Goal: Browse casually

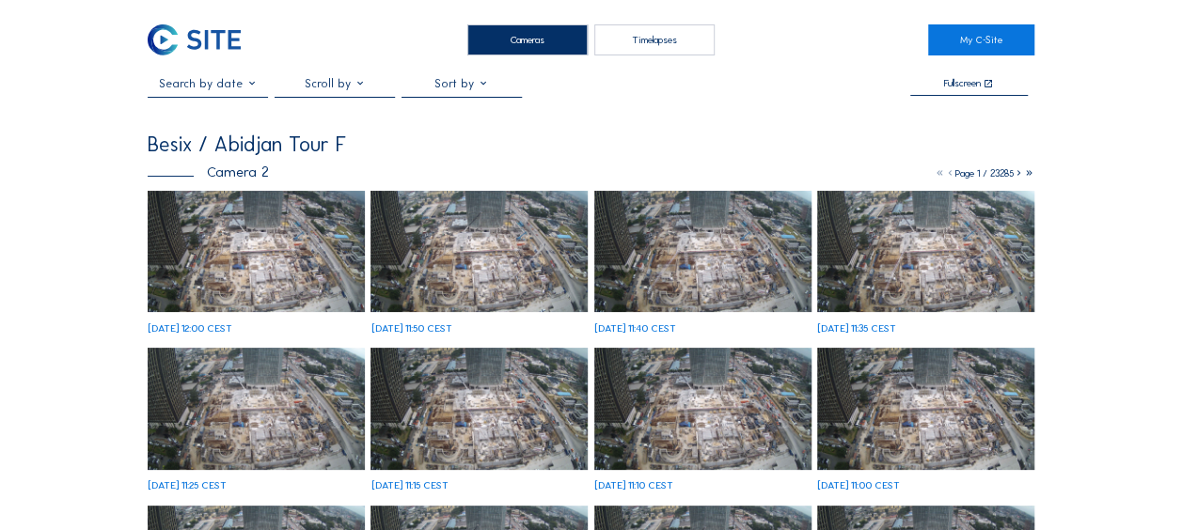
click at [211, 260] on img at bounding box center [256, 252] width 217 height 122
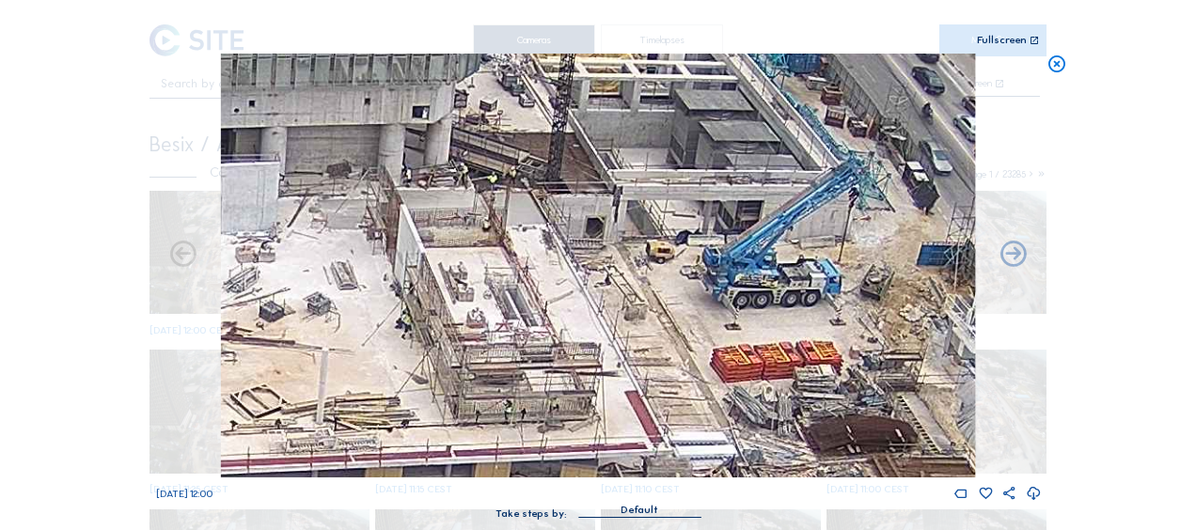
drag, startPoint x: 712, startPoint y: 268, endPoint x: 664, endPoint y: 254, distance: 50.0
click at [664, 254] on img at bounding box center [598, 266] width 754 height 424
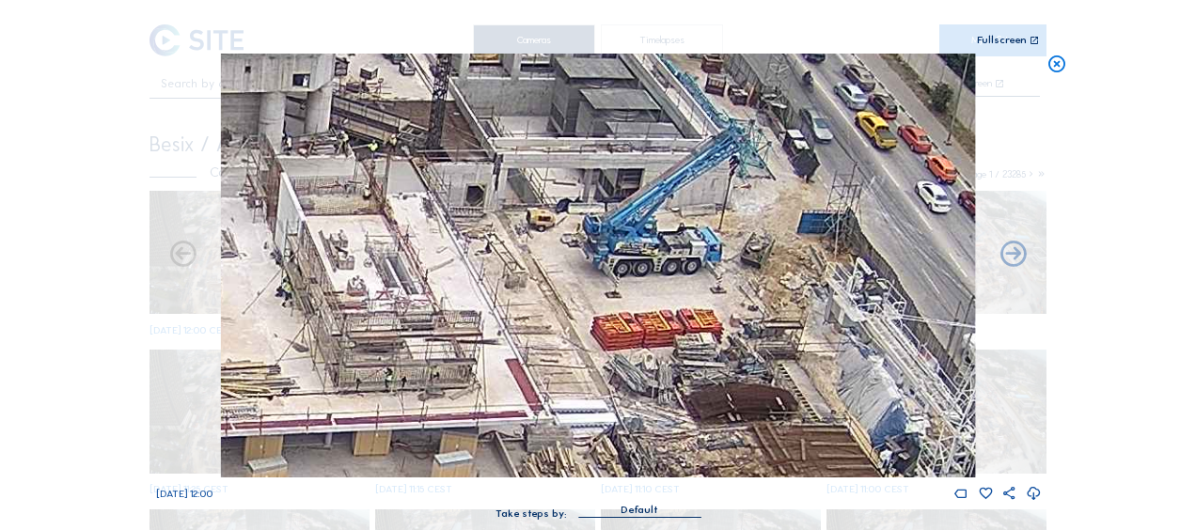
drag, startPoint x: 804, startPoint y: 310, endPoint x: 694, endPoint y: 279, distance: 114.3
click at [694, 279] on img at bounding box center [598, 266] width 754 height 424
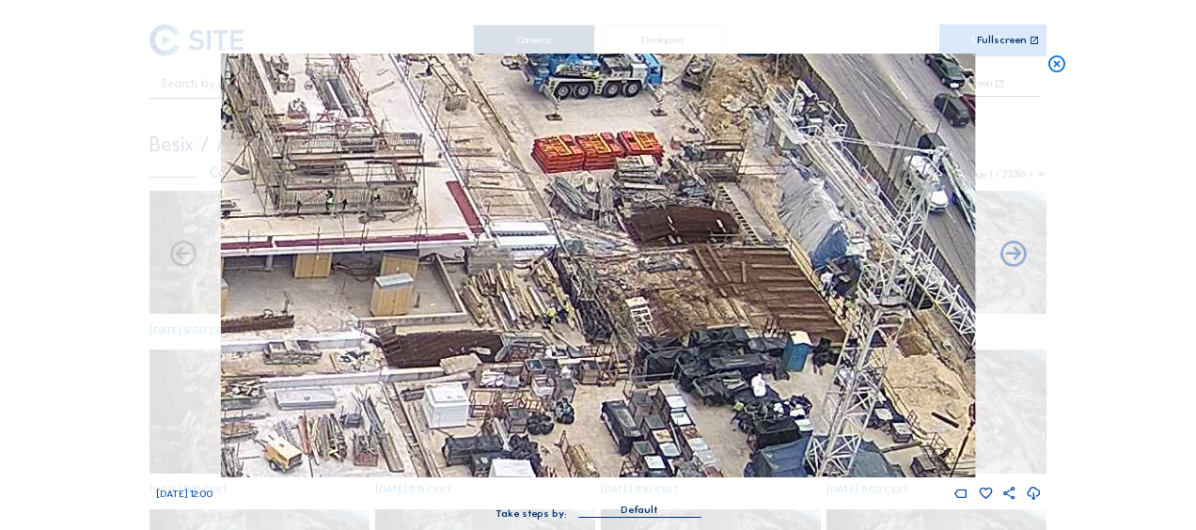
drag, startPoint x: 572, startPoint y: 364, endPoint x: 499, endPoint y: 179, distance: 198.8
click at [498, 158] on img at bounding box center [598, 266] width 754 height 424
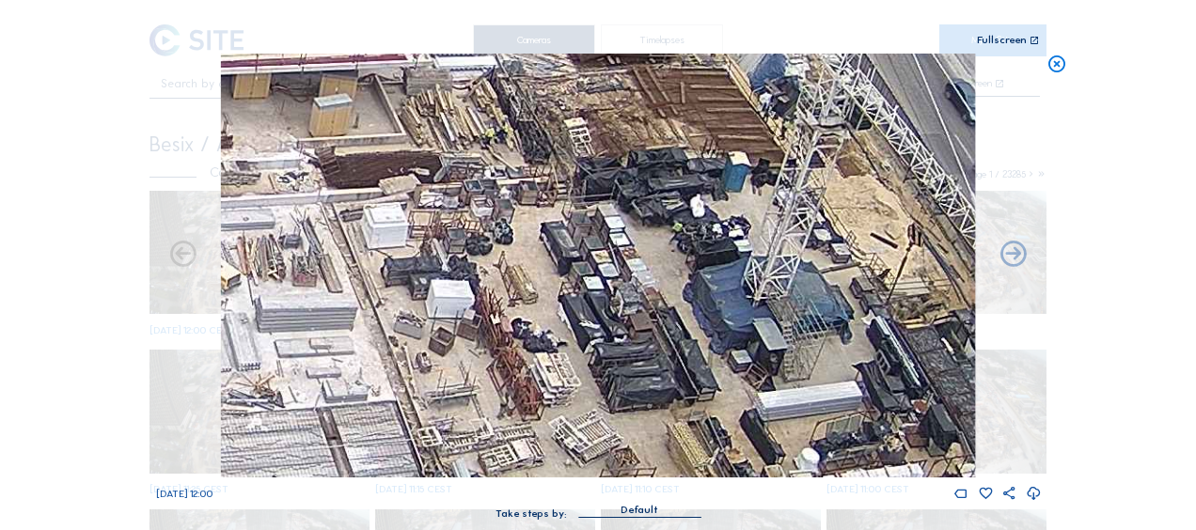
drag, startPoint x: 532, startPoint y: 185, endPoint x: 540, endPoint y: 201, distance: 17.7
click at [451, 67] on img at bounding box center [598, 266] width 754 height 424
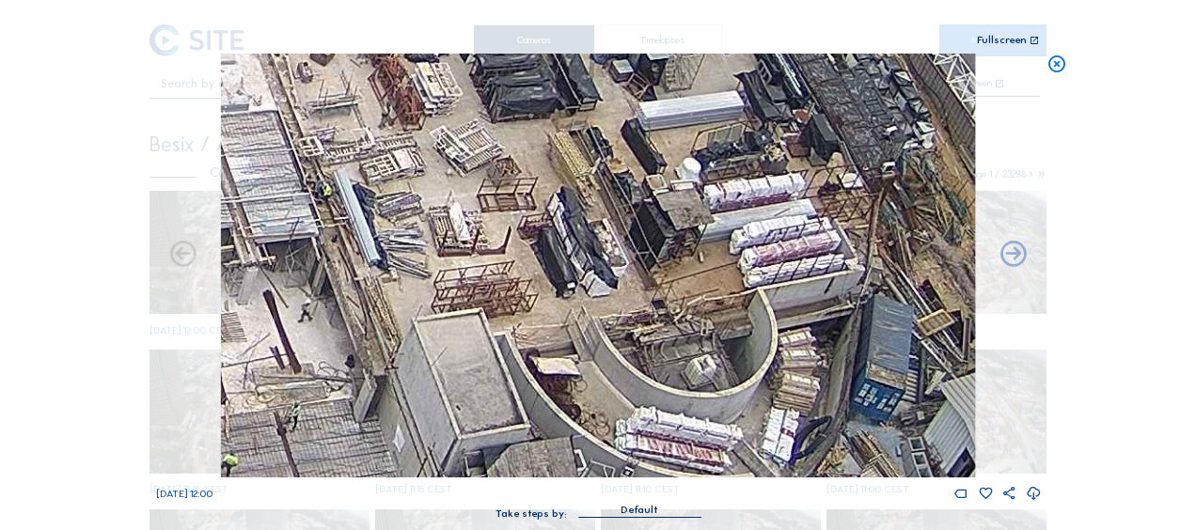
drag, startPoint x: 521, startPoint y: 159, endPoint x: 505, endPoint y: 118, distance: 43.5
click at [468, 39] on div "Scroll to travel through time | Press 'Alt' Button + Scroll to Zoom | Click and…" at bounding box center [598, 269] width 885 height 538
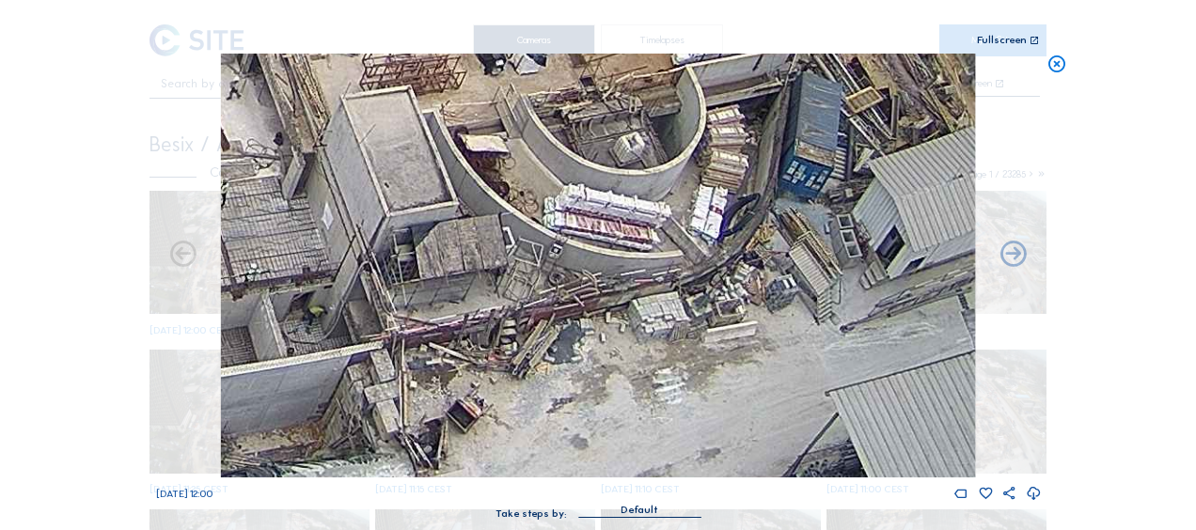
drag, startPoint x: 517, startPoint y: 240, endPoint x: 488, endPoint y: 115, distance: 128.4
click at [488, 115] on img at bounding box center [598, 266] width 754 height 424
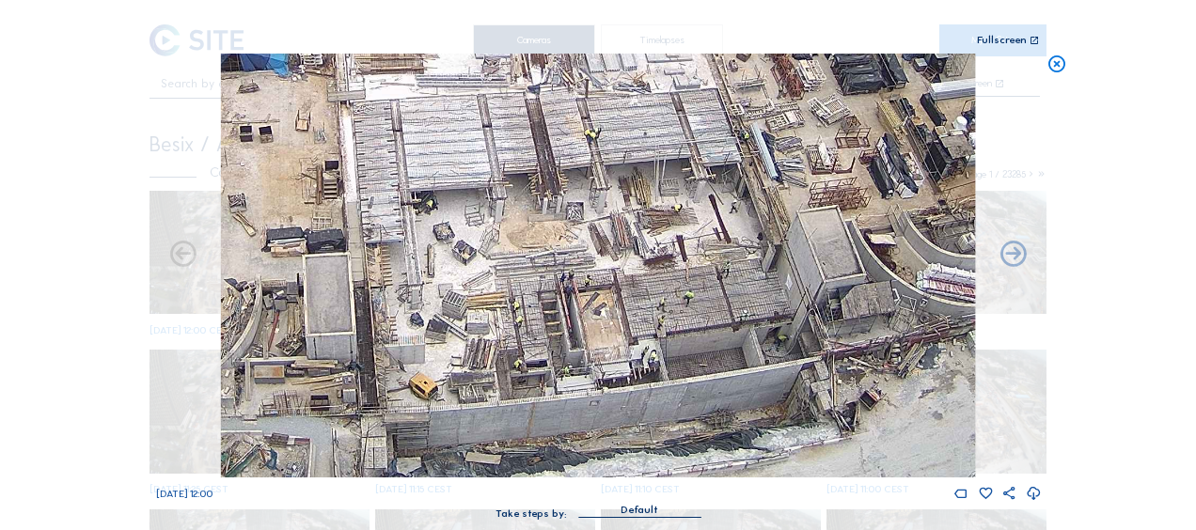
drag, startPoint x: 425, startPoint y: 265, endPoint x: 683, endPoint y: 247, distance: 258.2
click at [773, 210] on img at bounding box center [598, 266] width 754 height 424
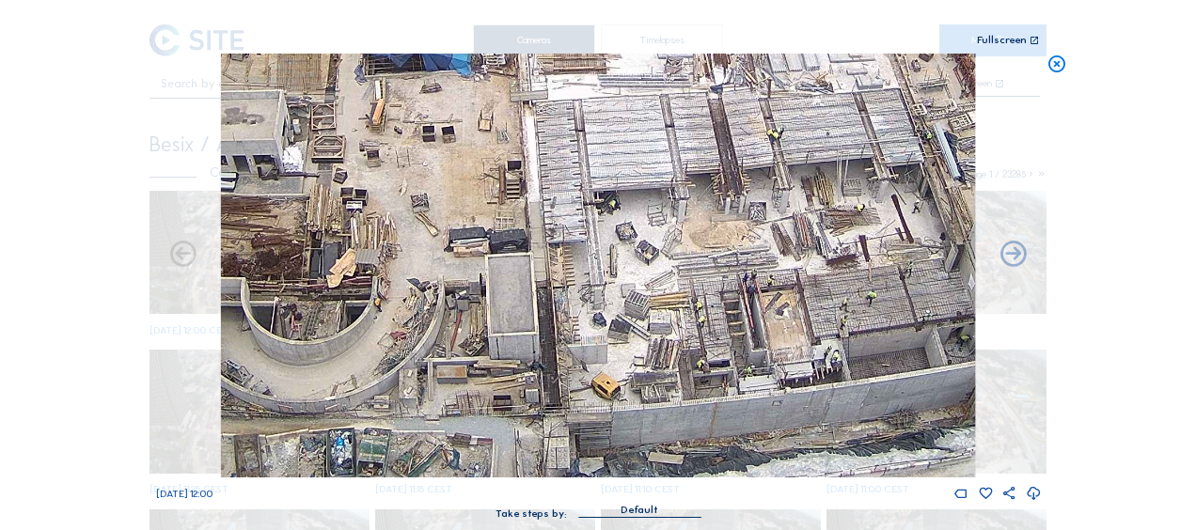
drag, startPoint x: 663, startPoint y: 288, endPoint x: 961, endPoint y: 207, distance: 308.8
click at [956, 210] on img at bounding box center [598, 266] width 754 height 424
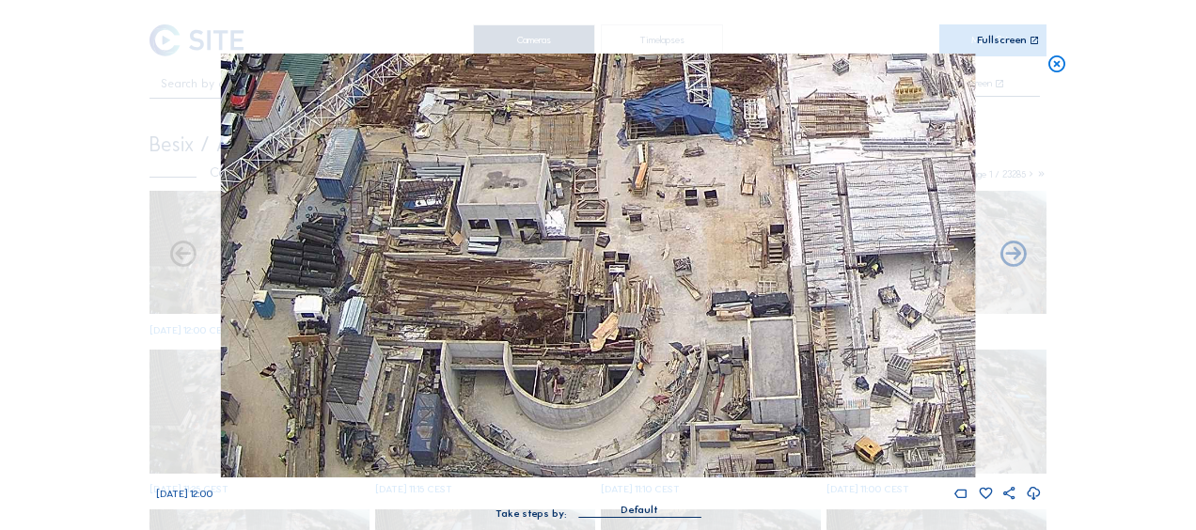
drag, startPoint x: 517, startPoint y: 165, endPoint x: 445, endPoint y: 280, distance: 135.6
click at [445, 280] on img at bounding box center [598, 266] width 754 height 424
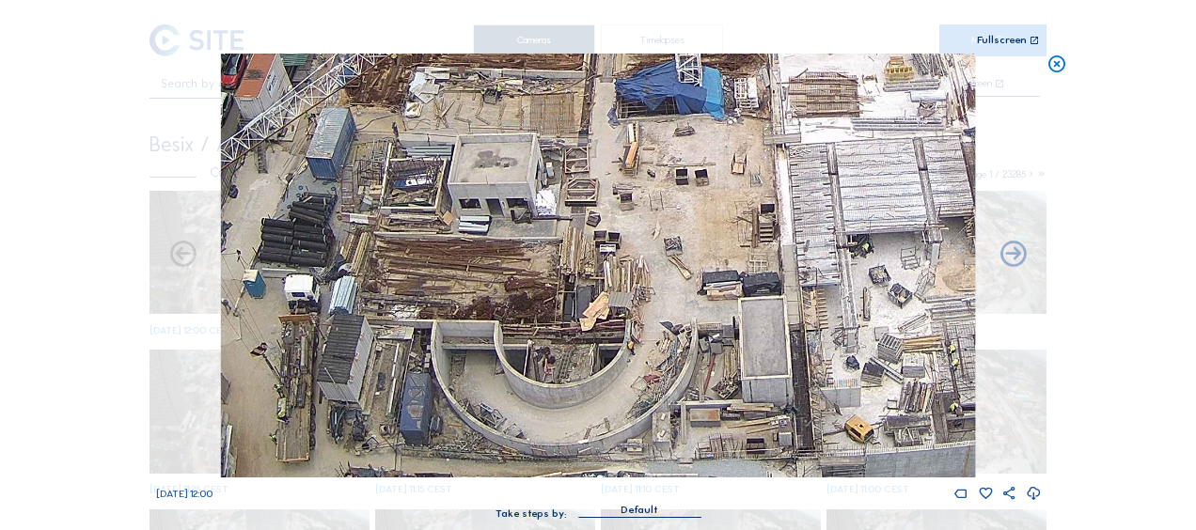
drag, startPoint x: 446, startPoint y: 337, endPoint x: 464, endPoint y: 322, distance: 24.1
click at [464, 322] on img at bounding box center [598, 266] width 754 height 424
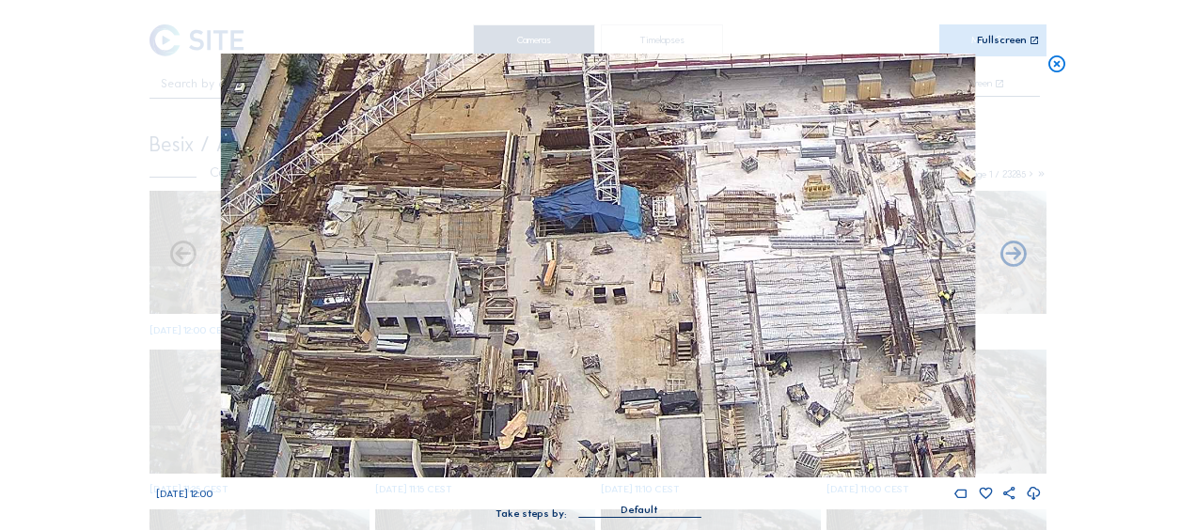
drag, startPoint x: 533, startPoint y: 246, endPoint x: 536, endPoint y: 325, distance: 79.0
click at [471, 338] on img at bounding box center [598, 266] width 754 height 424
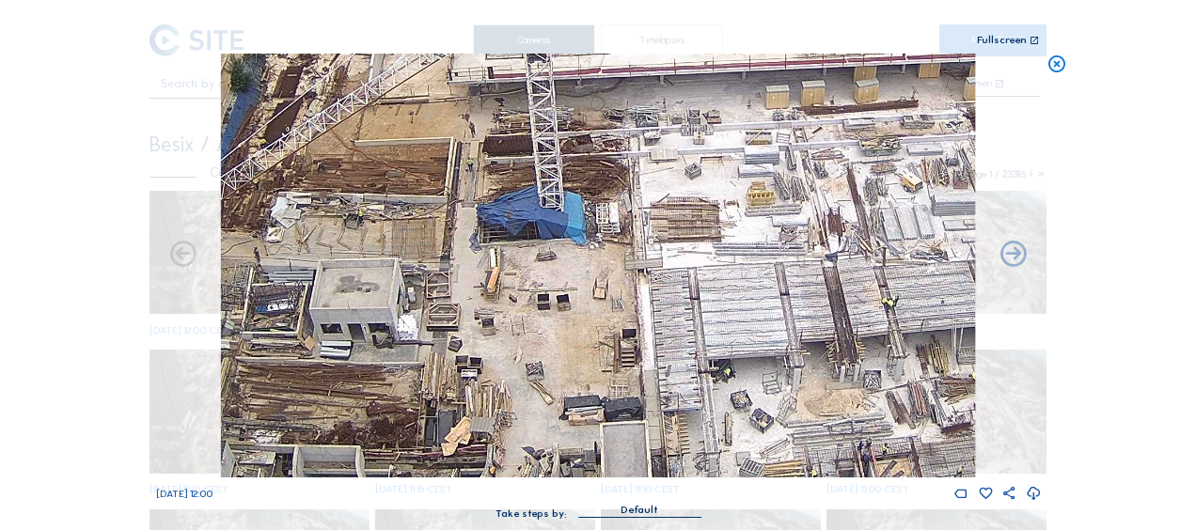
drag, startPoint x: 624, startPoint y: 259, endPoint x: 548, endPoint y: 229, distance: 81.9
click at [548, 229] on img at bounding box center [598, 266] width 754 height 424
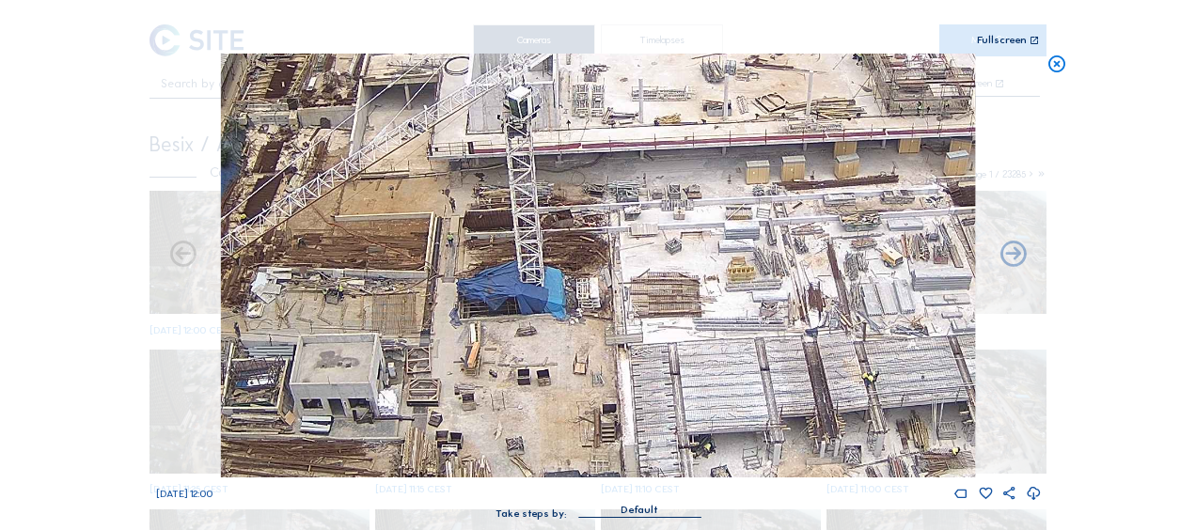
drag, startPoint x: 855, startPoint y: 177, endPoint x: 824, endPoint y: 243, distance: 73.2
click at [840, 258] on img at bounding box center [598, 266] width 754 height 424
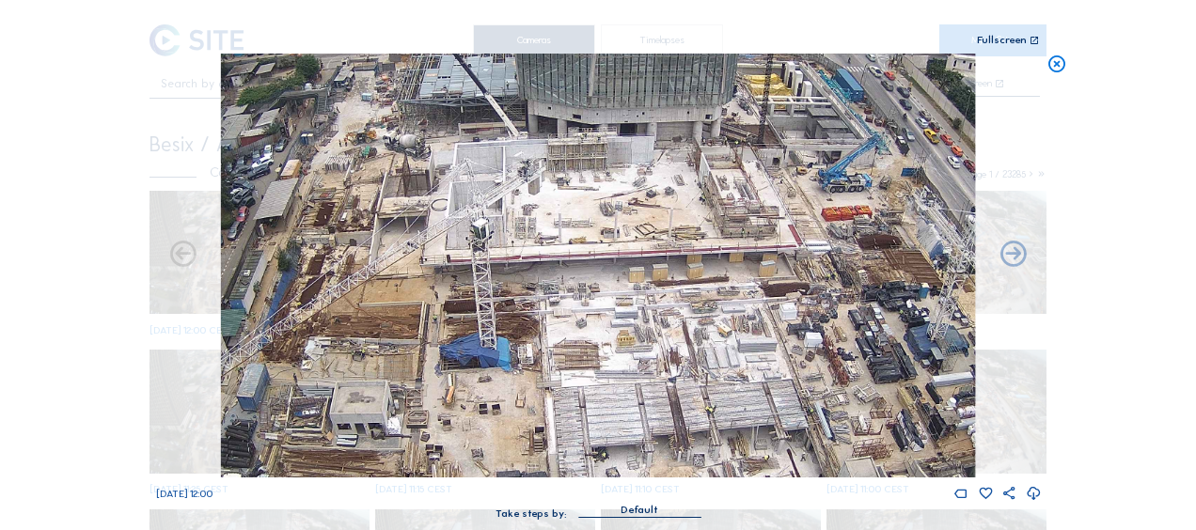
drag, startPoint x: 838, startPoint y: 259, endPoint x: 696, endPoint y: 340, distance: 163.4
click at [696, 340] on img at bounding box center [598, 266] width 754 height 424
